Goal: Task Accomplishment & Management: Manage account settings

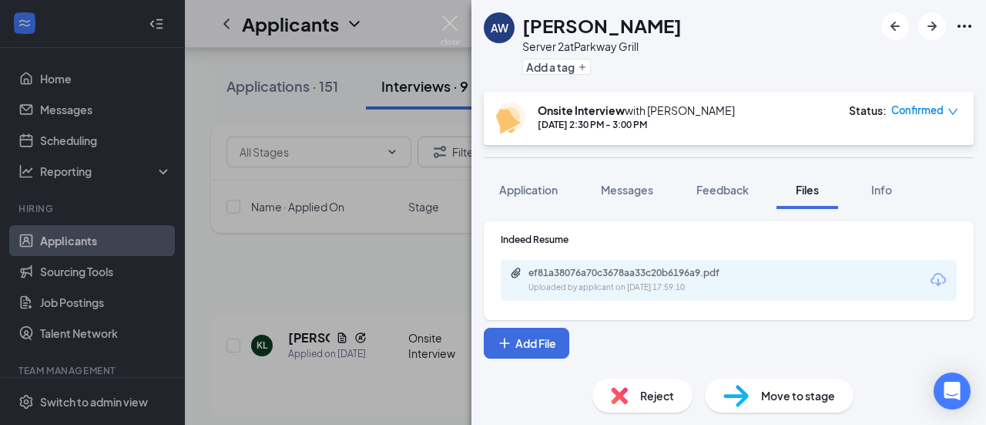
scroll to position [157, 0]
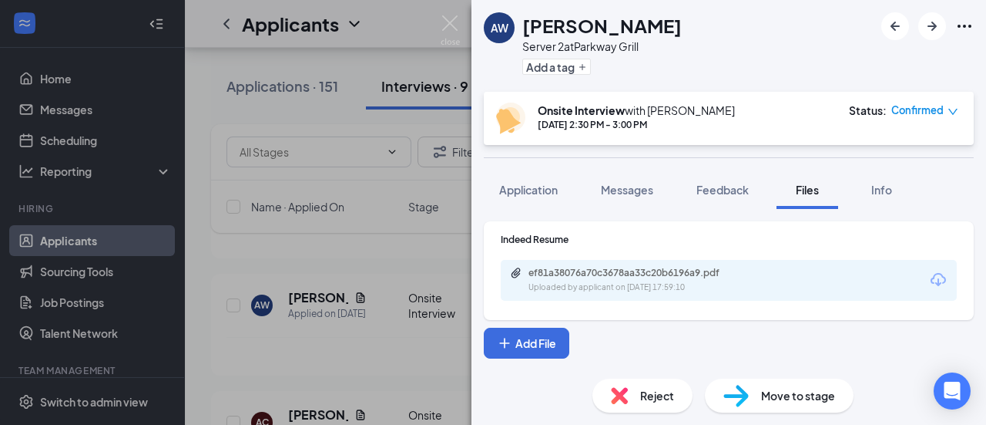
click at [797, 398] on span "Move to stage" at bounding box center [798, 395] width 74 height 17
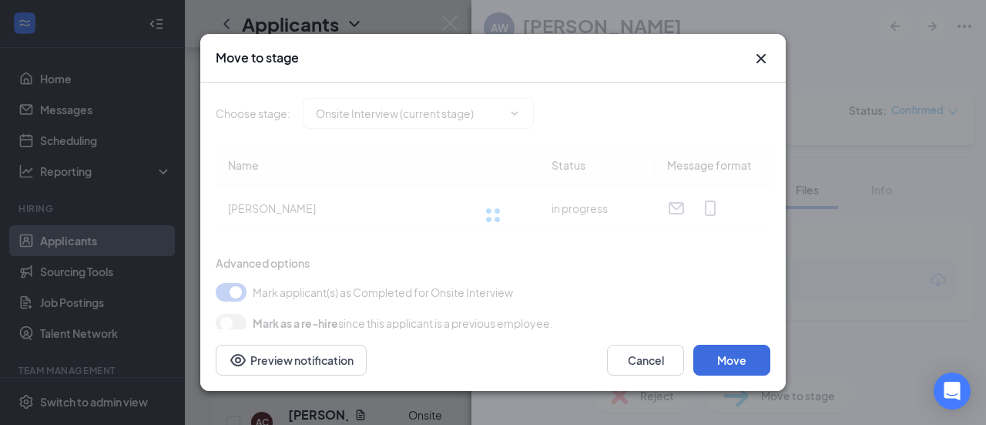
type input "Hired (final stage)"
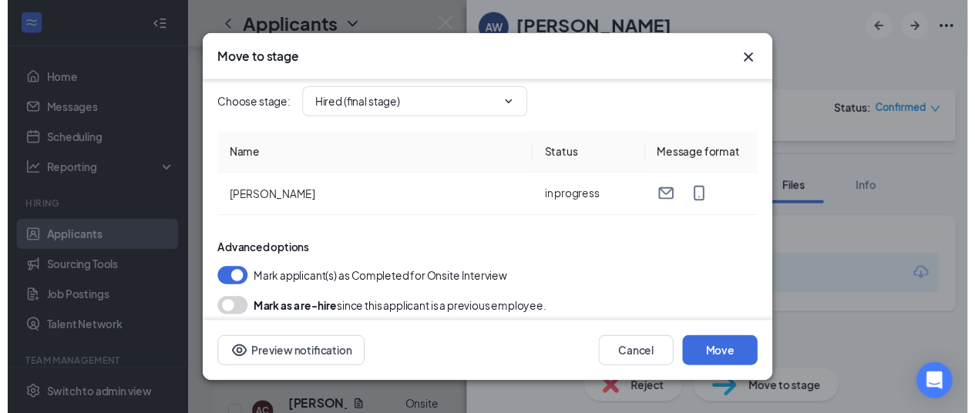
scroll to position [17, 0]
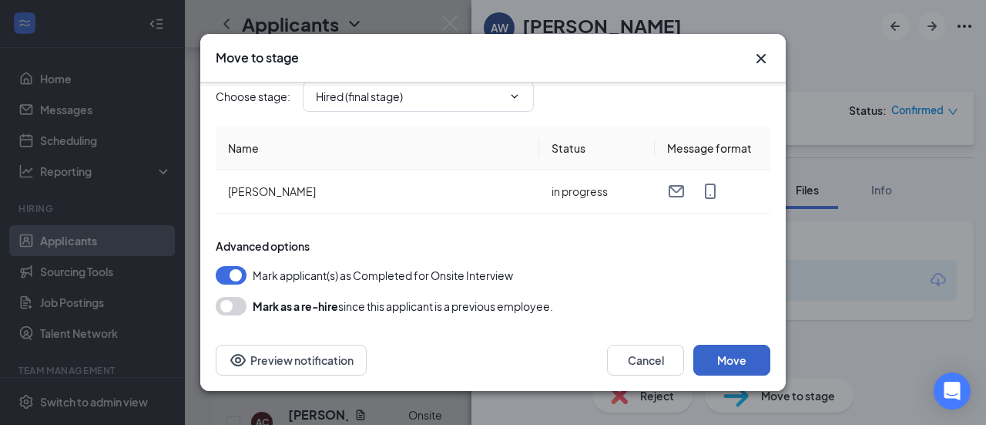
click at [724, 352] on button "Move" at bounding box center [731, 359] width 77 height 31
click at [644, 411] on div "Reject Move to stage" at bounding box center [729, 395] width 515 height 59
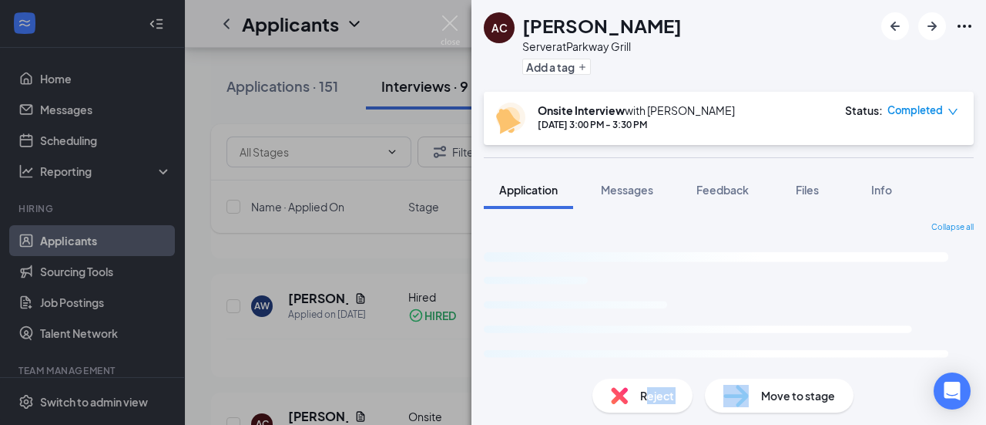
click at [632, 368] on div "AC [PERSON_NAME] Server at Parkway Grill Add a tag Onsite Interview with [PERSO…" at bounding box center [729, 212] width 515 height 425
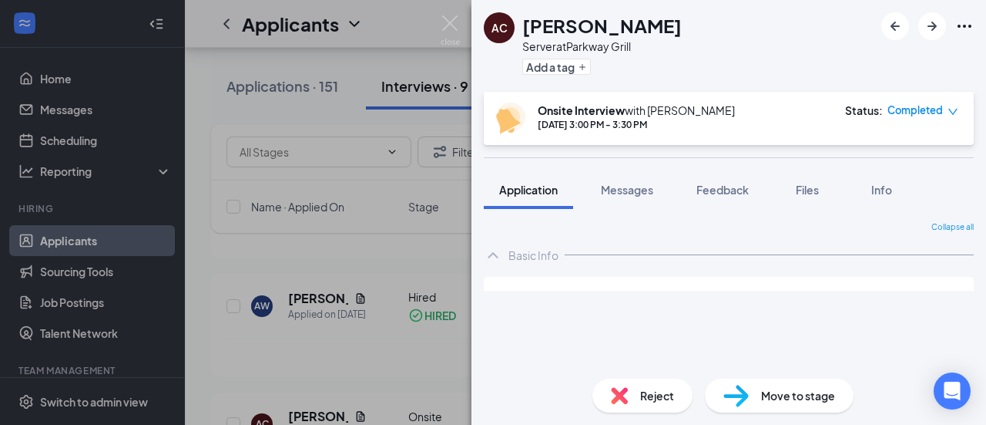
click at [633, 384] on div "Reject" at bounding box center [643, 395] width 100 height 34
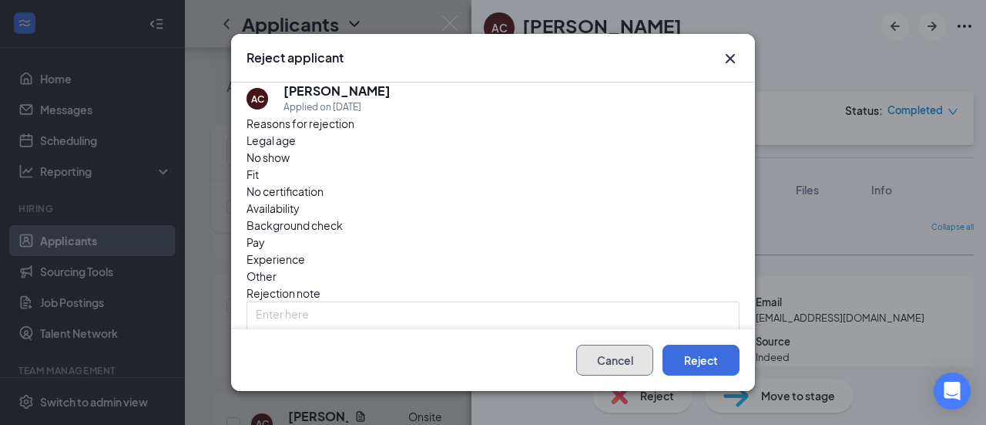
click at [621, 354] on button "Cancel" at bounding box center [614, 359] width 77 height 31
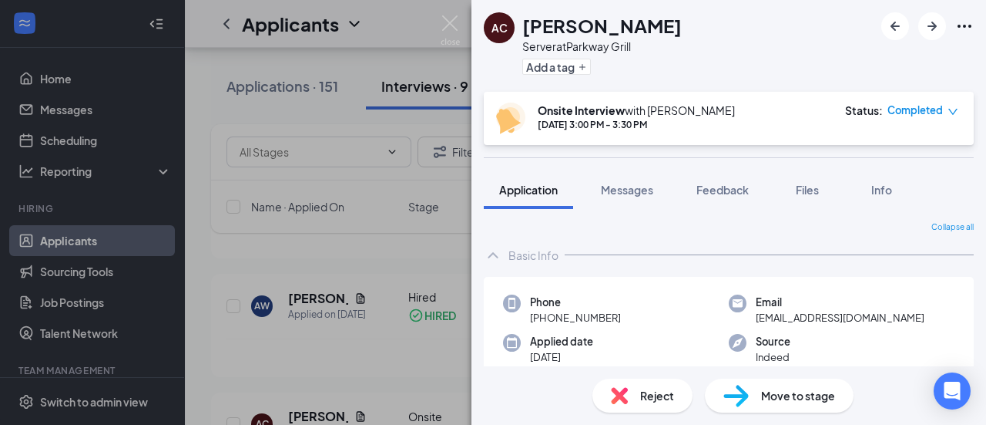
click at [341, 256] on div "AC [PERSON_NAME] Server at Parkway Grill Add a tag Onsite Interview with [PERSO…" at bounding box center [493, 212] width 986 height 425
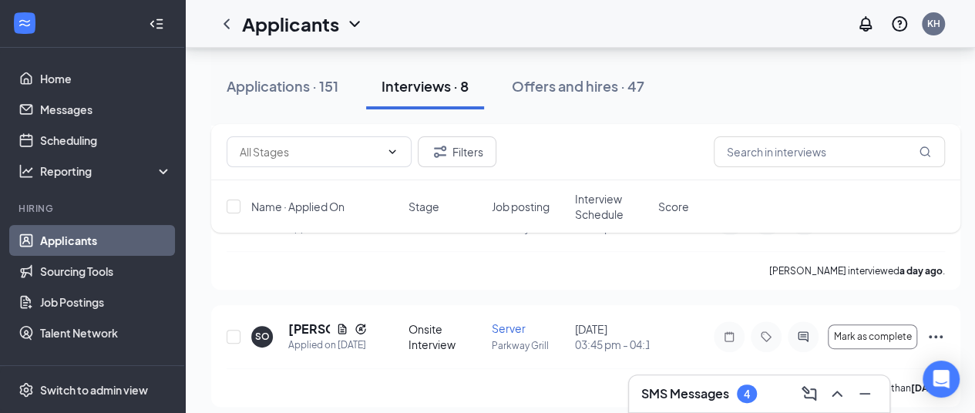
scroll to position [183, 0]
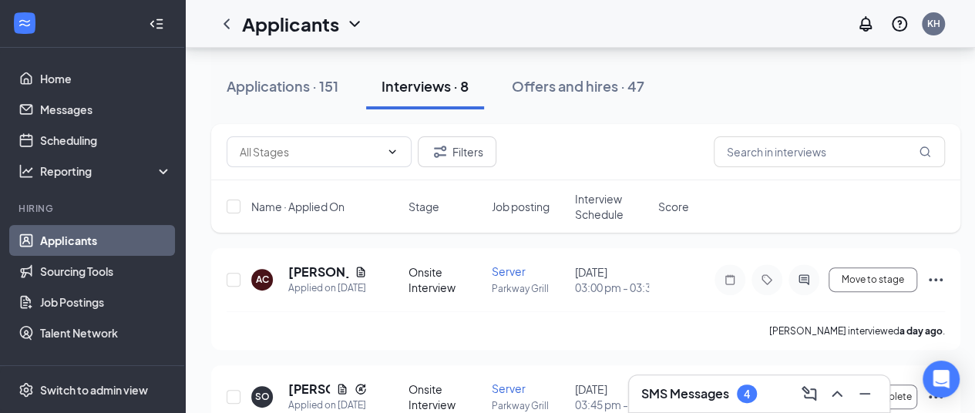
click at [433, 207] on span "Stage" at bounding box center [423, 206] width 31 height 15
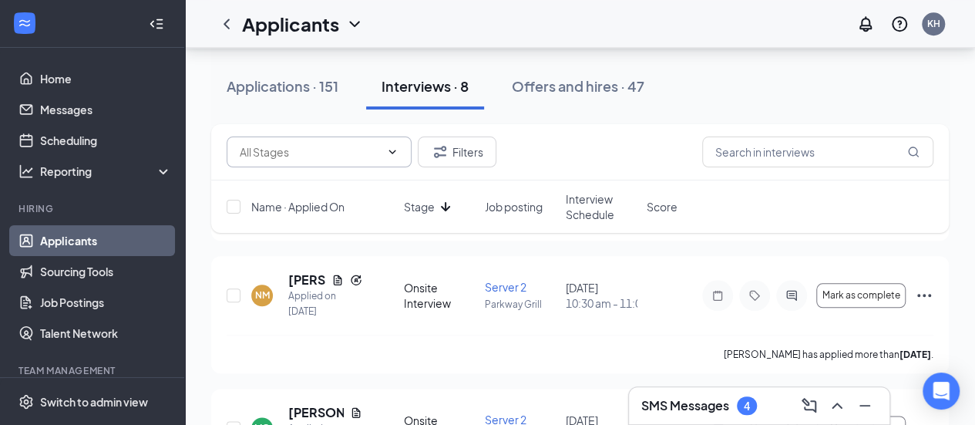
scroll to position [718, 0]
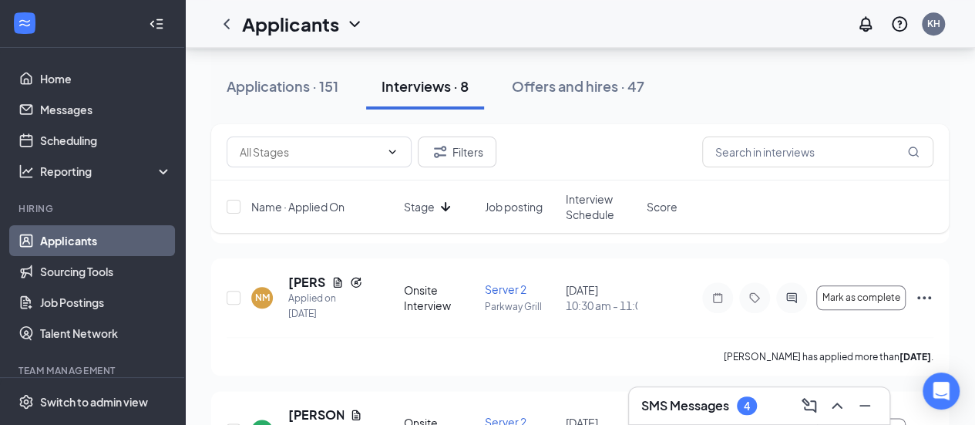
click at [510, 206] on span "Job posting" at bounding box center [514, 206] width 58 height 15
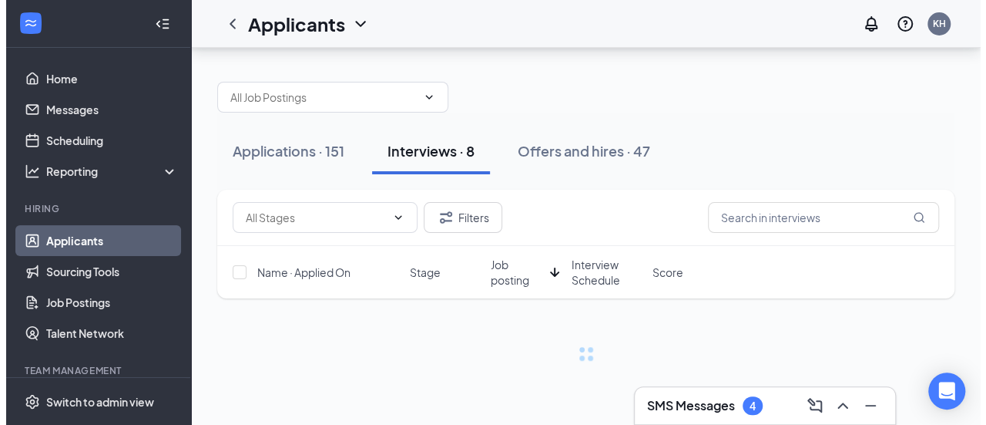
scroll to position [0, 0]
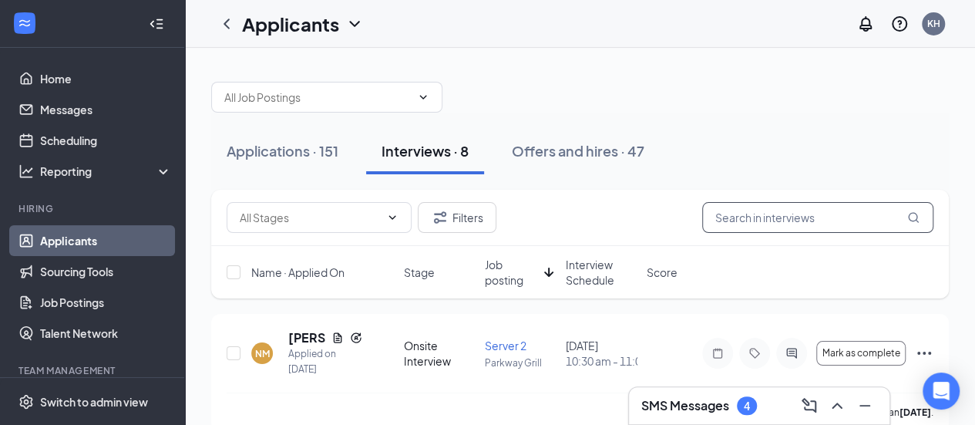
click at [858, 227] on input "text" at bounding box center [817, 217] width 231 height 31
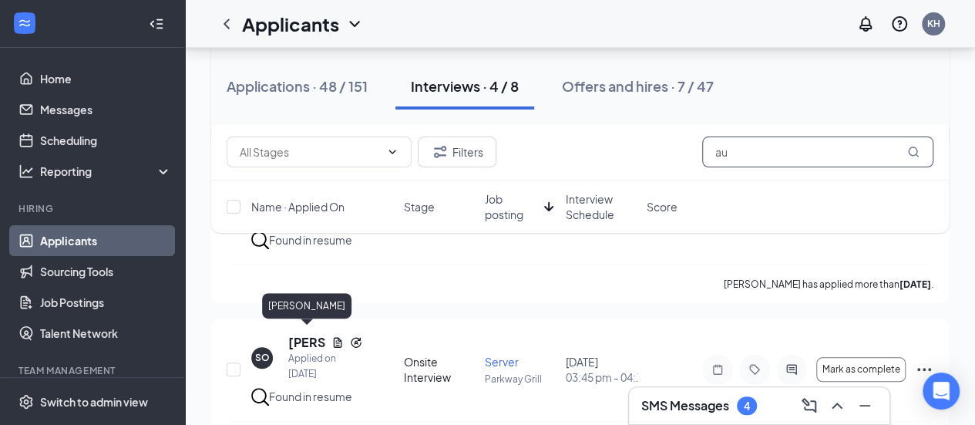
scroll to position [506, 0]
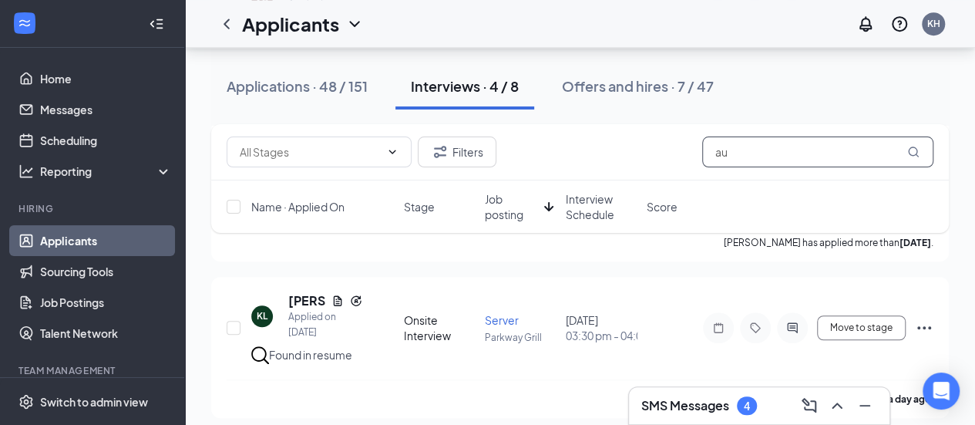
drag, startPoint x: 787, startPoint y: 139, endPoint x: 569, endPoint y: 148, distance: 218.2
click at [614, 148] on div "Filters au" at bounding box center [580, 151] width 707 height 31
click at [569, 147] on div "Filters au" at bounding box center [580, 151] width 707 height 31
drag, startPoint x: 717, startPoint y: 133, endPoint x: 779, endPoint y: 152, distance: 64.4
click at [789, 144] on div "Filters au" at bounding box center [579, 152] width 737 height 56
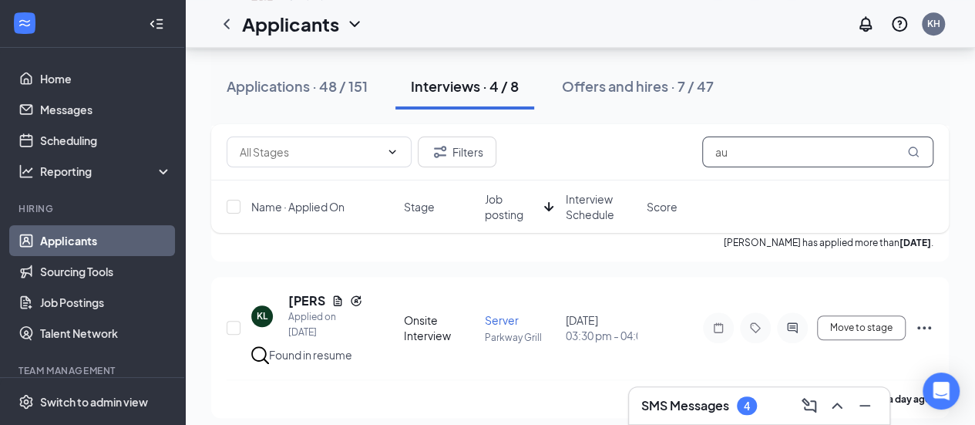
click at [775, 152] on input "au" at bounding box center [817, 151] width 231 height 31
type input "a"
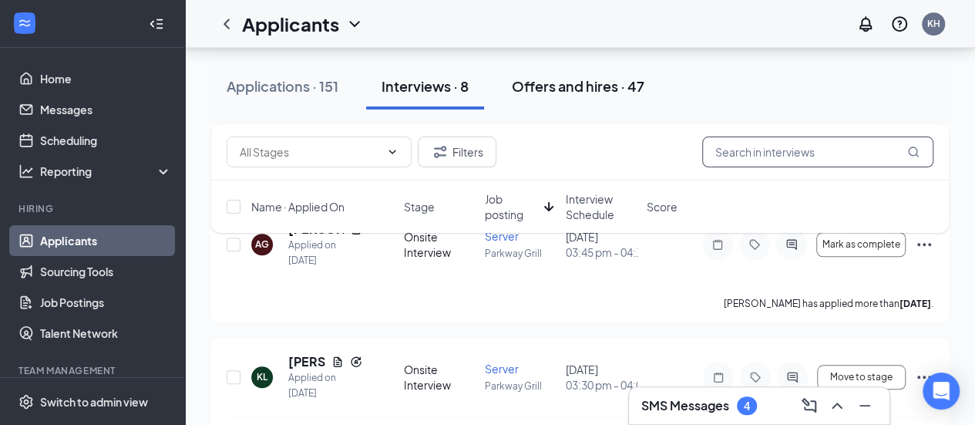
scroll to position [474, 0]
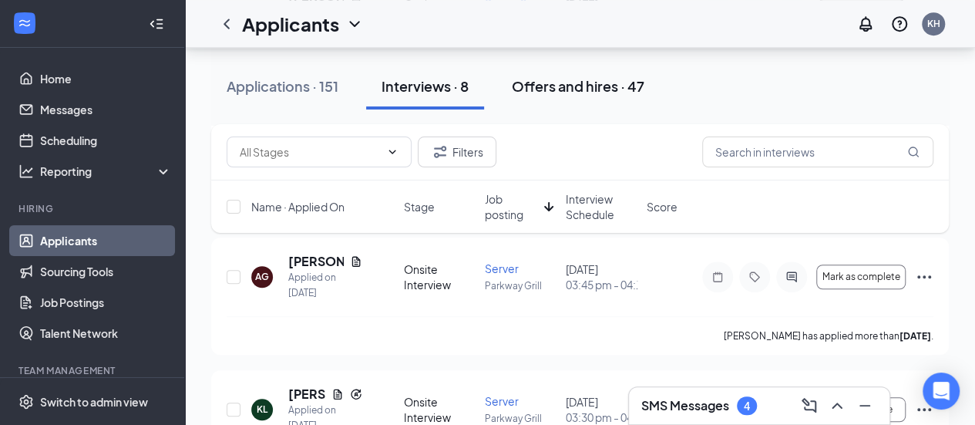
click at [596, 81] on div "Offers and hires · 47" at bounding box center [578, 85] width 133 height 19
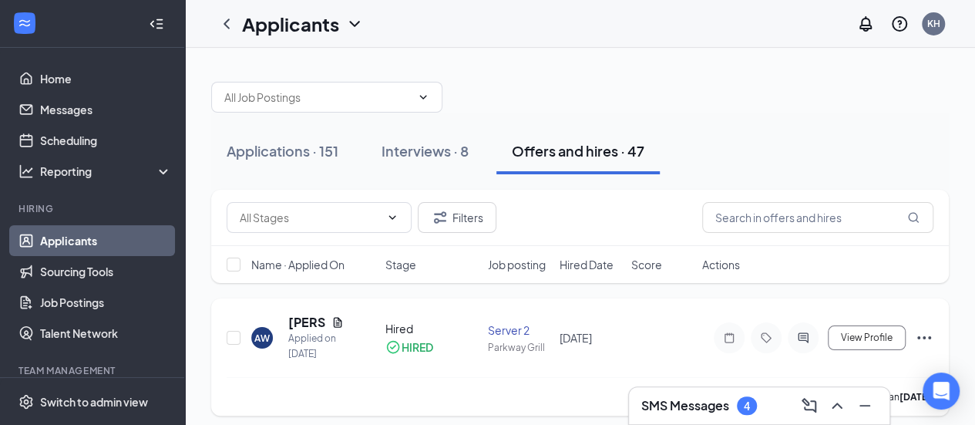
click at [428, 349] on div "HIRED" at bounding box center [417, 346] width 32 height 15
click at [925, 338] on icon "Ellipses" at bounding box center [924, 337] width 18 height 18
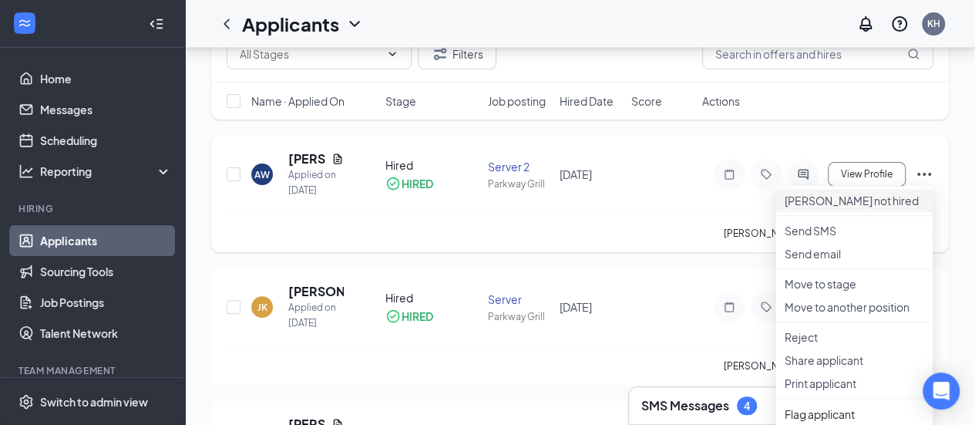
scroll to position [231, 0]
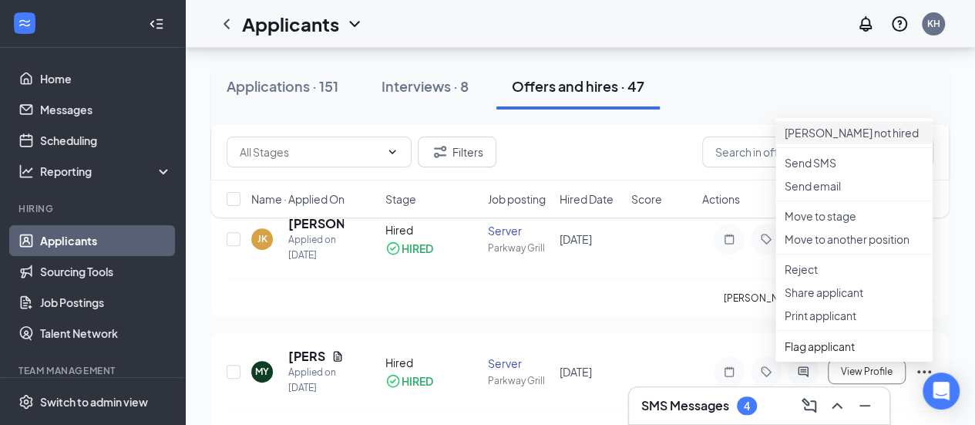
click at [844, 144] on li "[PERSON_NAME] not hired" at bounding box center [853, 132] width 157 height 23
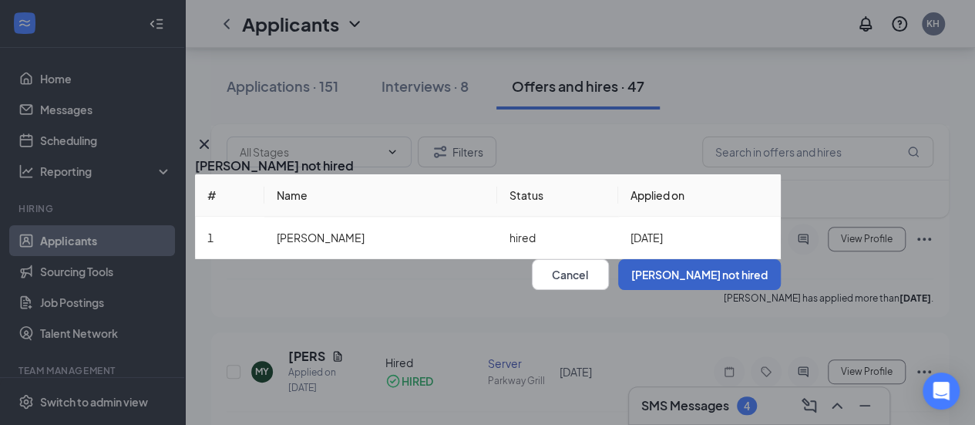
click at [720, 290] on button "[PERSON_NAME] not hired" at bounding box center [699, 274] width 163 height 31
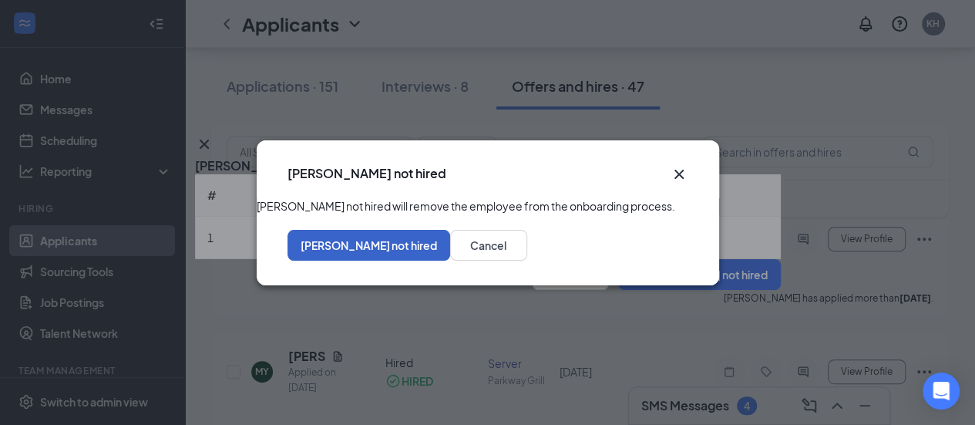
click at [450, 260] on button "[PERSON_NAME] not hired" at bounding box center [368, 245] width 163 height 31
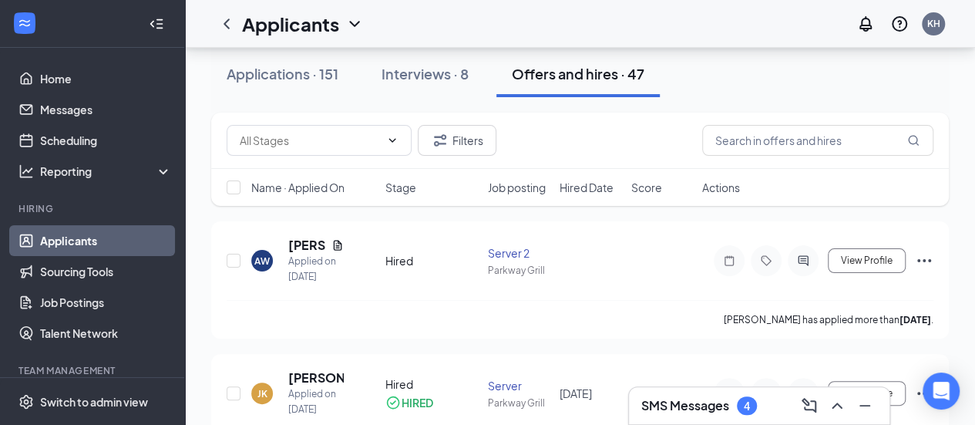
scroll to position [0, 0]
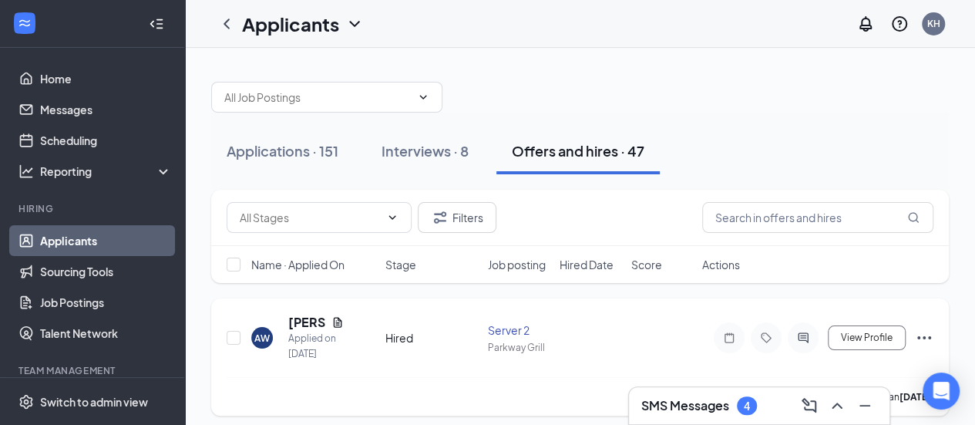
click at [922, 334] on icon "Ellipses" at bounding box center [924, 337] width 18 height 18
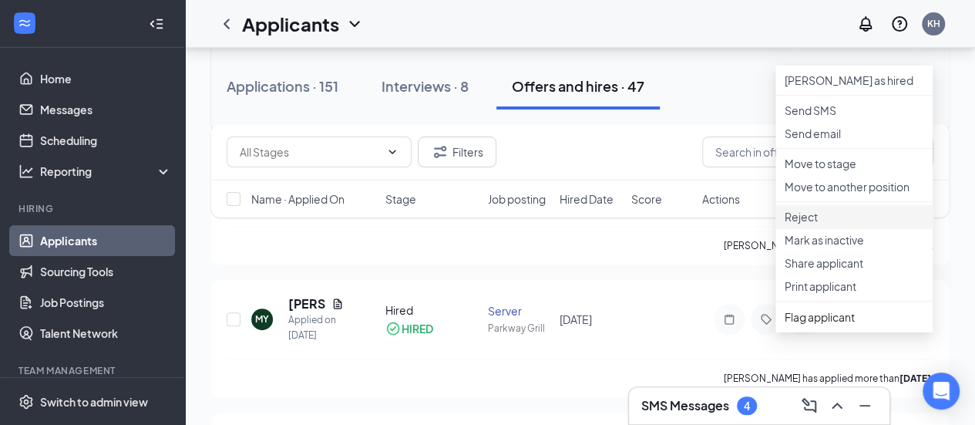
scroll to position [308, 0]
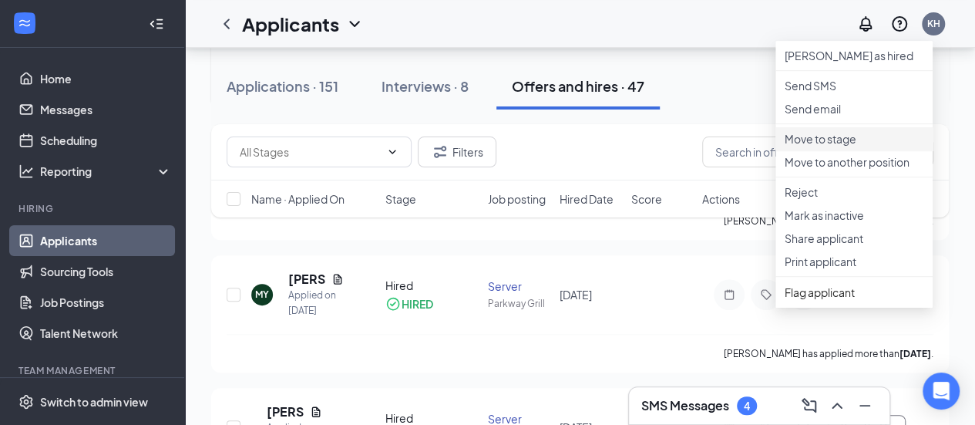
click at [850, 146] on p "Move to stage" at bounding box center [853, 138] width 139 height 15
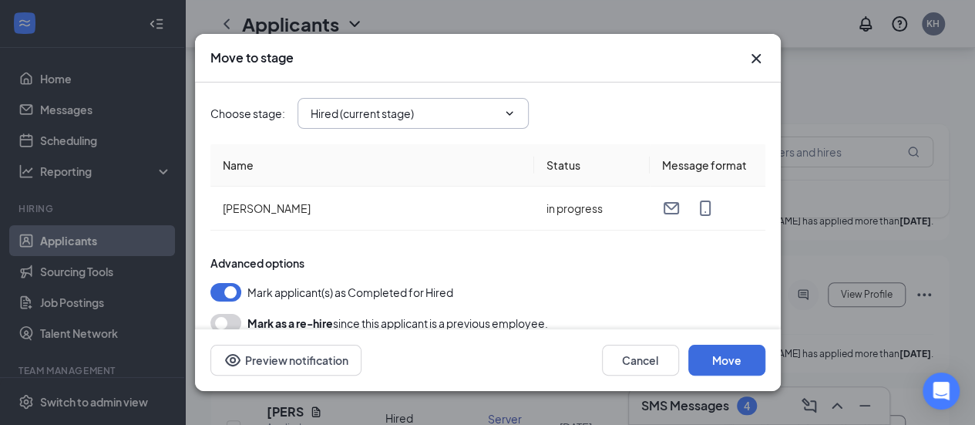
click at [388, 109] on input "Hired (current stage)" at bounding box center [404, 113] width 186 height 17
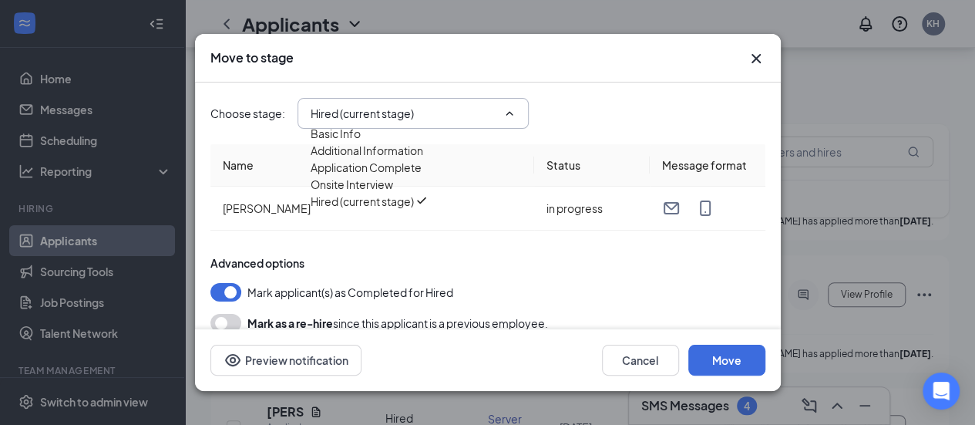
click at [393, 193] on div "Onsite Interview" at bounding box center [352, 184] width 82 height 17
type input "Onsite Interview"
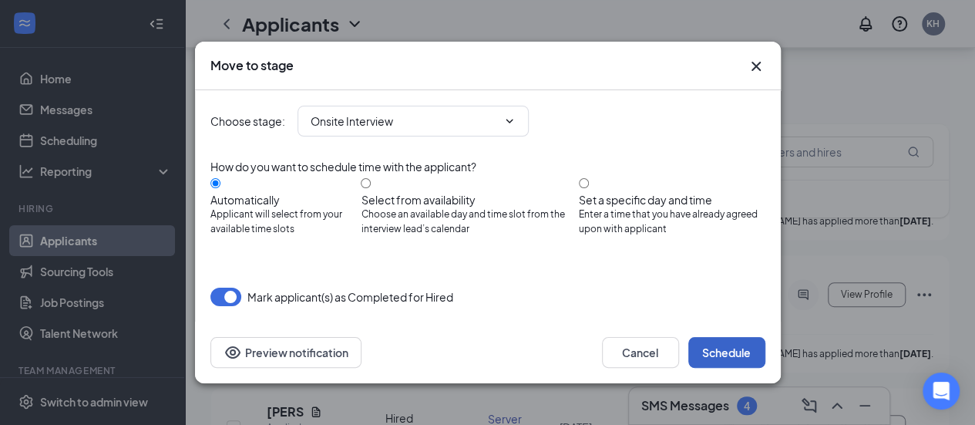
click at [723, 337] on button "Schedule" at bounding box center [726, 352] width 77 height 31
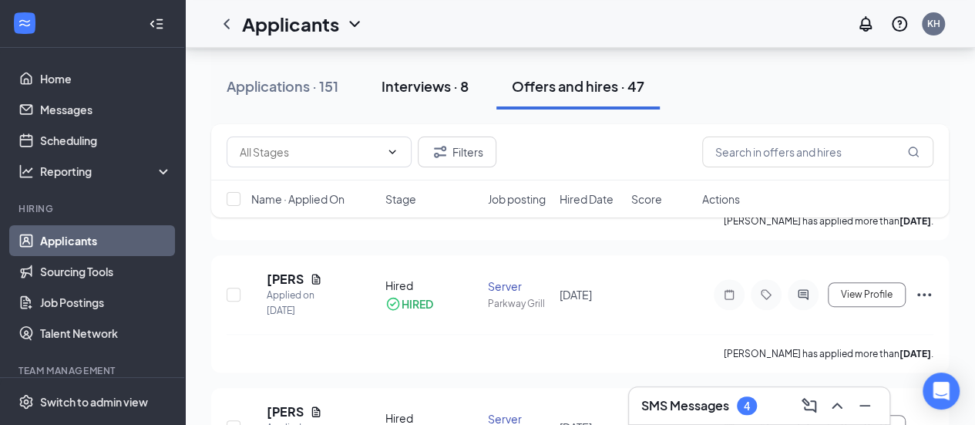
click at [428, 82] on div "Interviews · 8" at bounding box center [424, 85] width 87 height 19
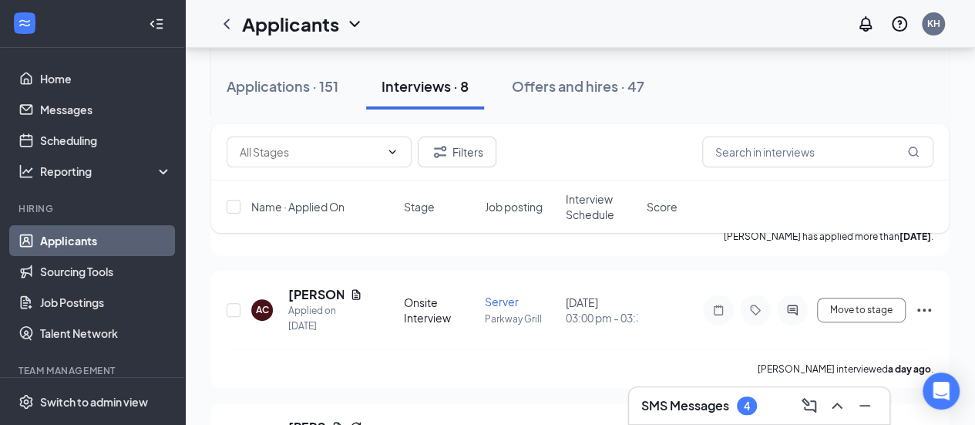
scroll to position [154, 0]
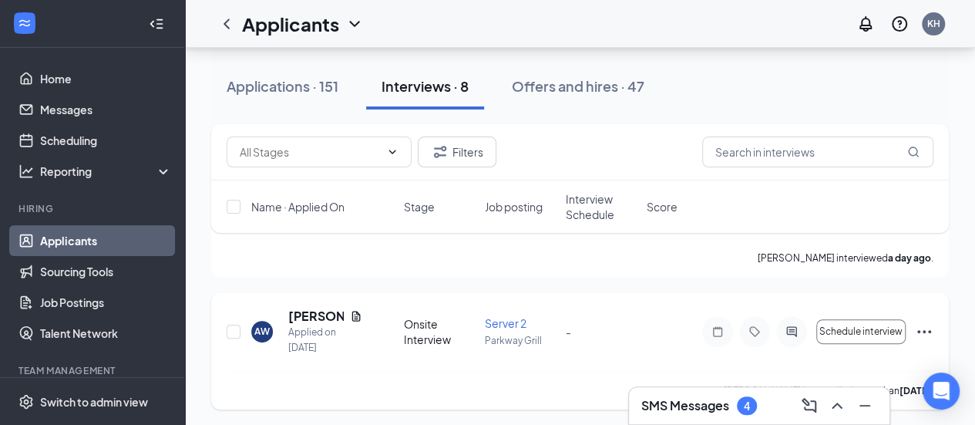
click at [921, 329] on icon "Ellipses" at bounding box center [924, 331] width 18 height 18
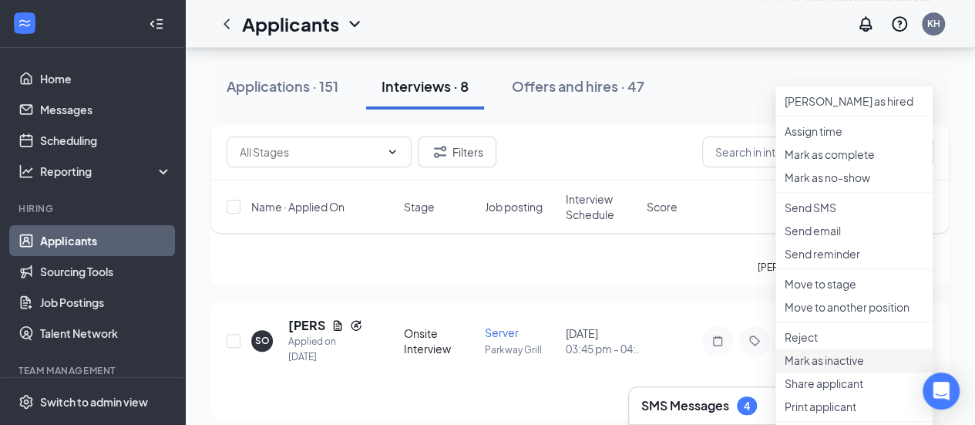
scroll to position [385, 0]
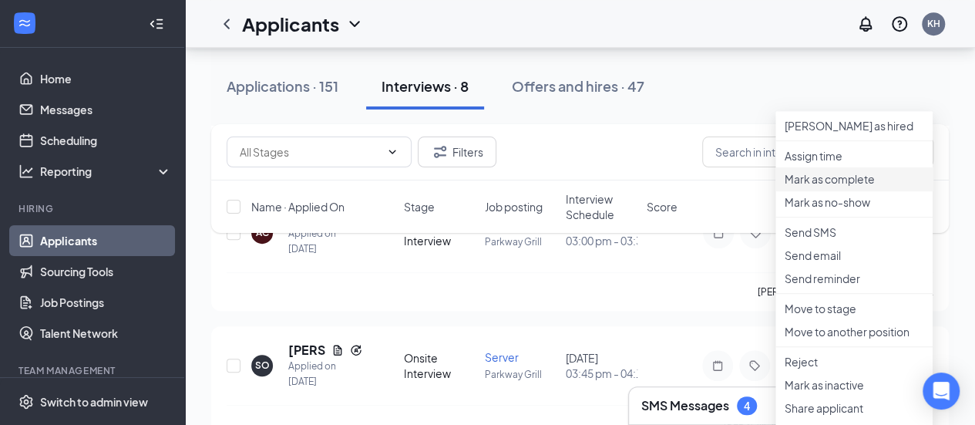
click at [835, 190] on li "Mark as complete" at bounding box center [853, 178] width 157 height 23
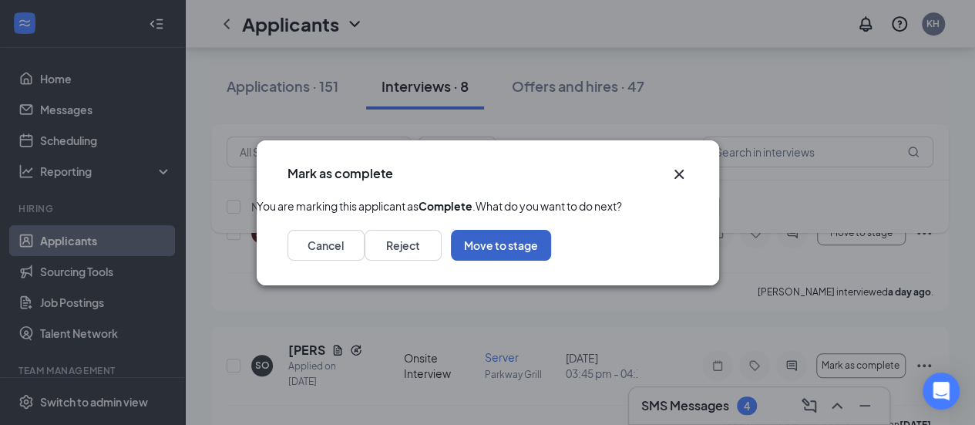
click at [551, 260] on button "Move to stage" at bounding box center [501, 245] width 100 height 31
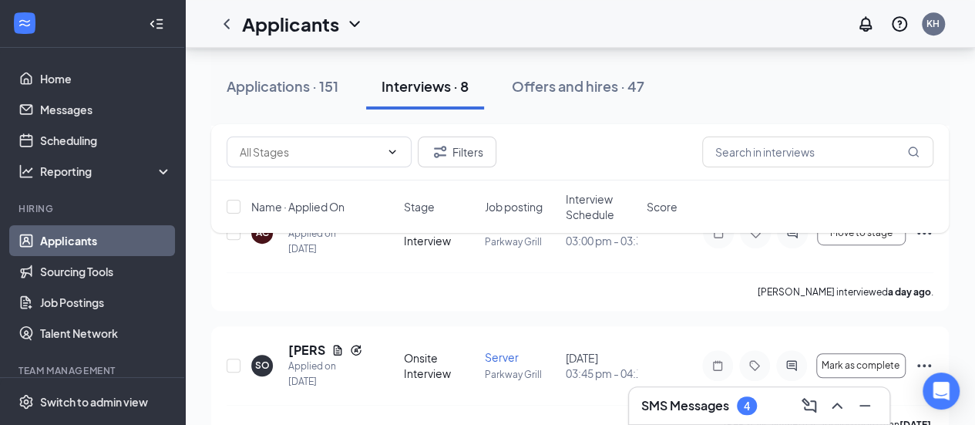
type input "Hired (final stage)"
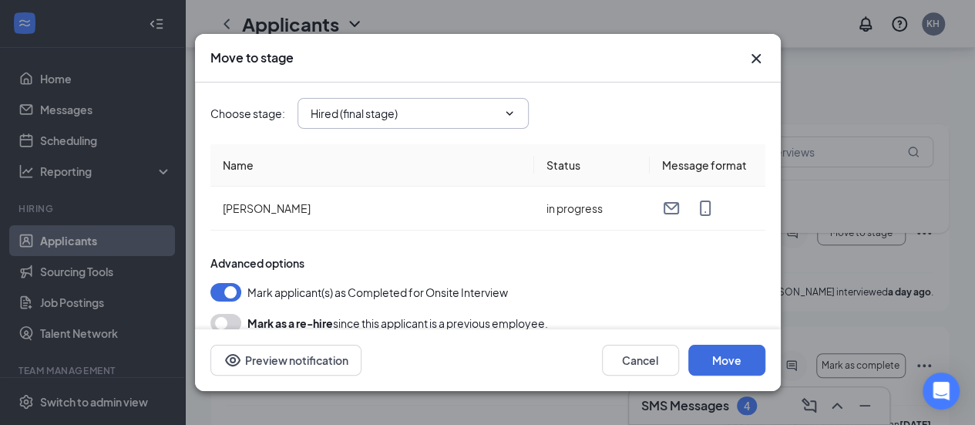
click at [495, 107] on input "Hired (final stage)" at bounding box center [404, 113] width 186 height 17
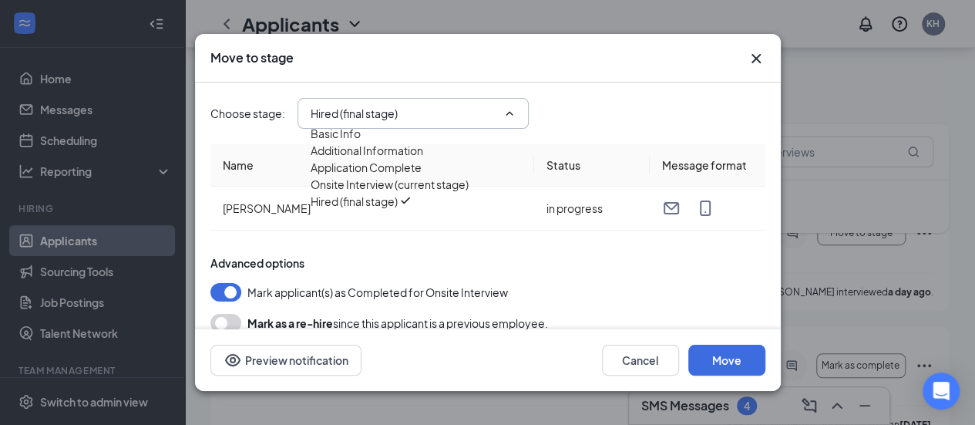
click at [468, 193] on div "Onsite Interview (current stage)" at bounding box center [390, 184] width 158 height 17
click at [634, 256] on div "Advanced options" at bounding box center [487, 262] width 555 height 15
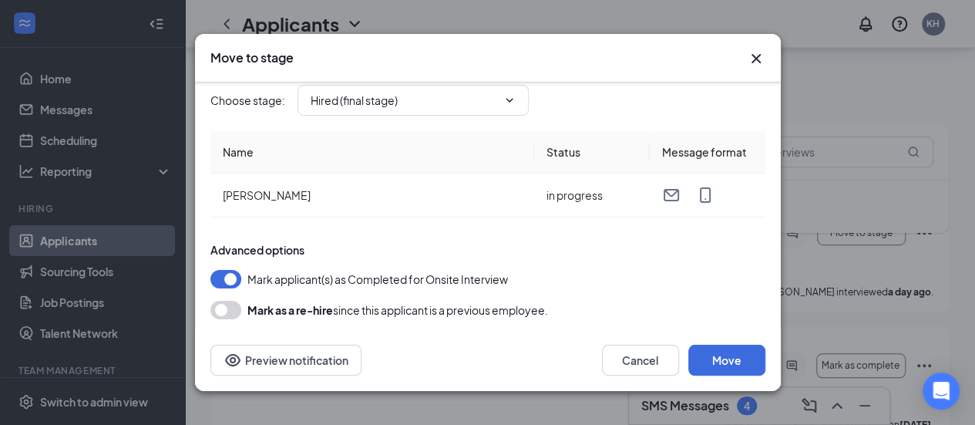
scroll to position [17, 0]
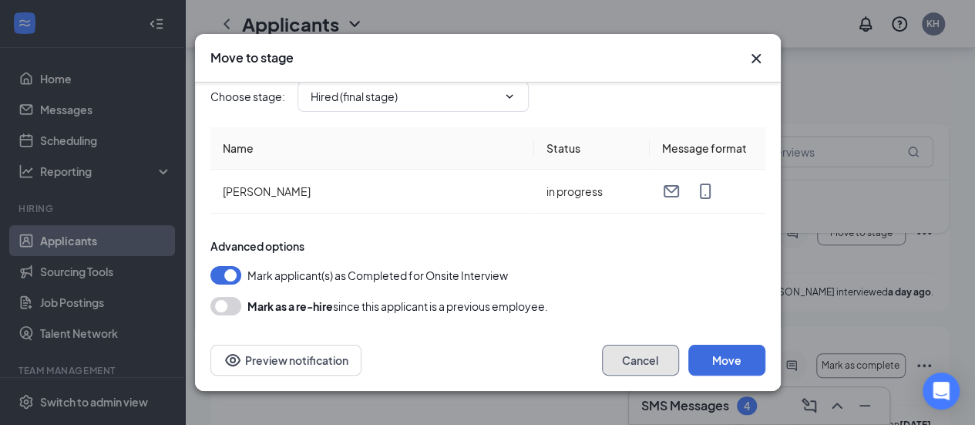
click at [622, 364] on button "Cancel" at bounding box center [640, 359] width 77 height 31
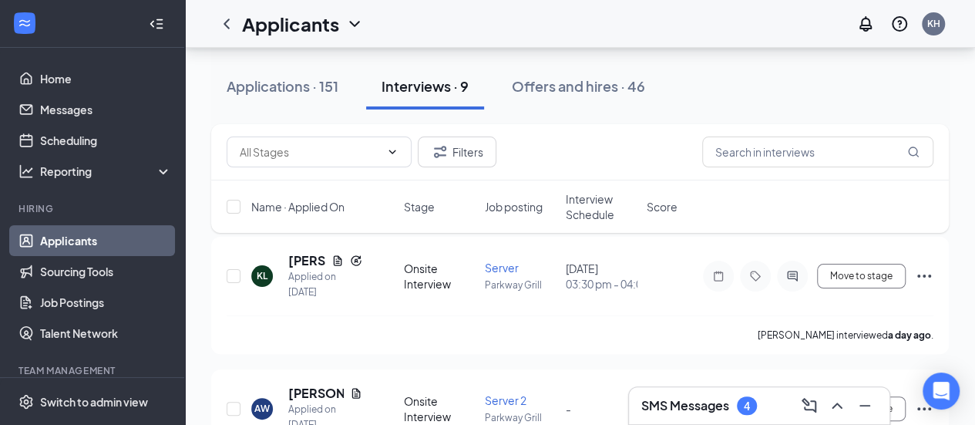
scroll to position [231, 0]
